Goal: Task Accomplishment & Management: Use online tool/utility

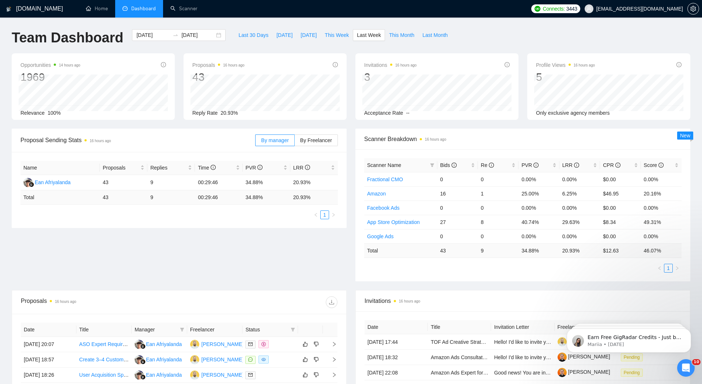
click at [146, 10] on span "Dashboard" at bounding box center [143, 8] width 24 height 6
click at [334, 35] on span "This Week" at bounding box center [337, 35] width 24 height 8
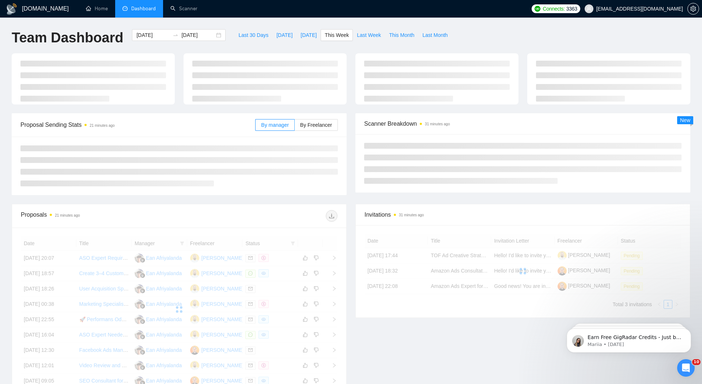
type input "[DATE]"
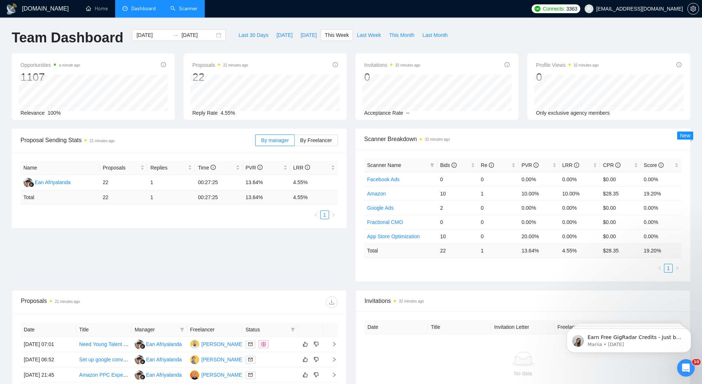
click at [186, 9] on link "Scanner" at bounding box center [183, 8] width 27 height 6
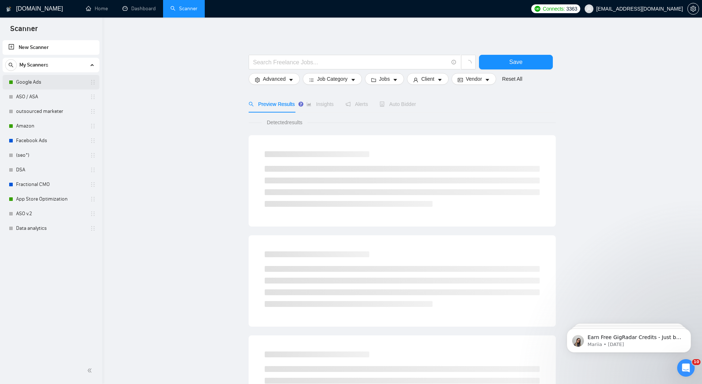
click at [34, 79] on link "Google Ads" at bounding box center [50, 82] width 69 height 15
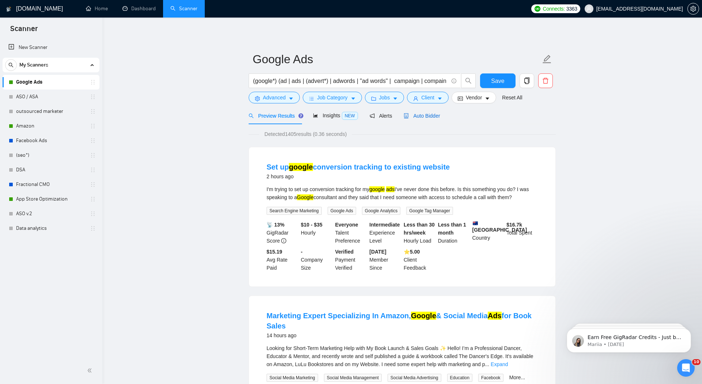
click at [432, 116] on span "Auto Bidder" at bounding box center [422, 116] width 36 height 6
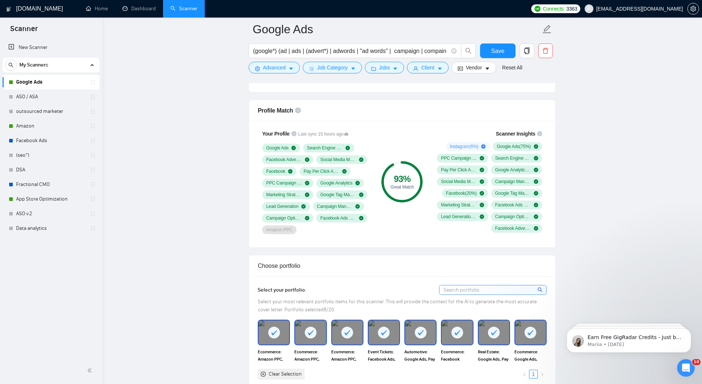
scroll to position [460, 0]
click at [47, 200] on link "App Store Optimization" at bounding box center [50, 199] width 69 height 15
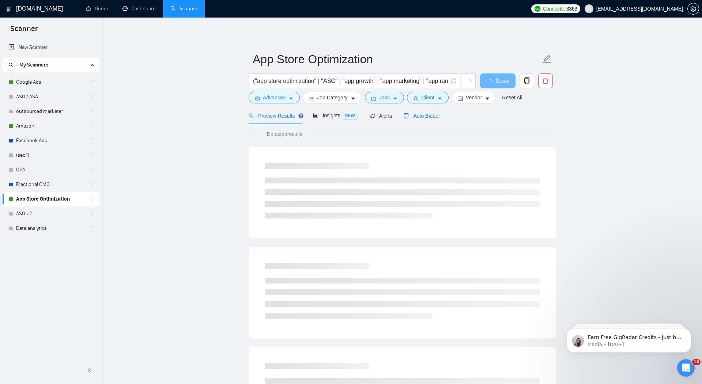
click at [431, 112] on div "Auto Bidder" at bounding box center [422, 116] width 36 height 8
